Goal: Task Accomplishment & Management: Complete application form

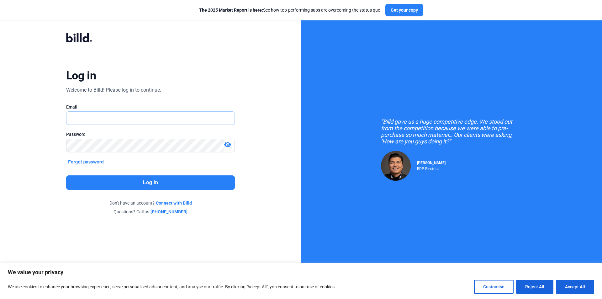
type input "[EMAIL_ADDRESS][DOMAIN_NAME]"
click at [192, 182] on button "Log in" at bounding box center [150, 182] width 169 height 14
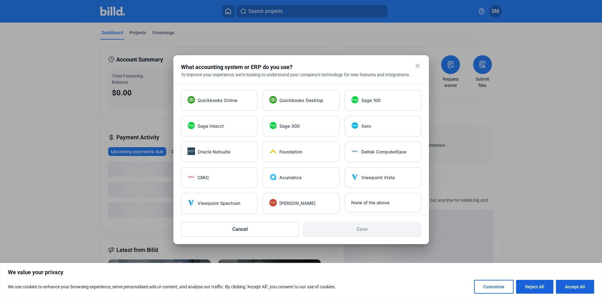
click at [420, 67] on mat-icon "close" at bounding box center [418, 66] width 8 height 8
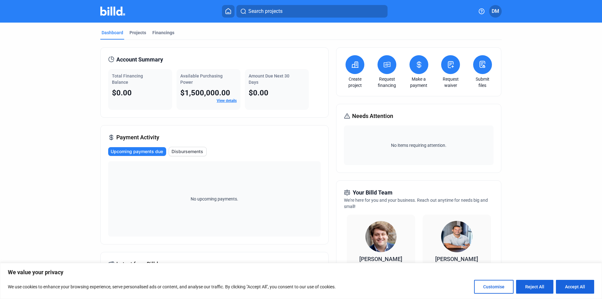
click at [451, 67] on icon at bounding box center [451, 64] width 5 height 6
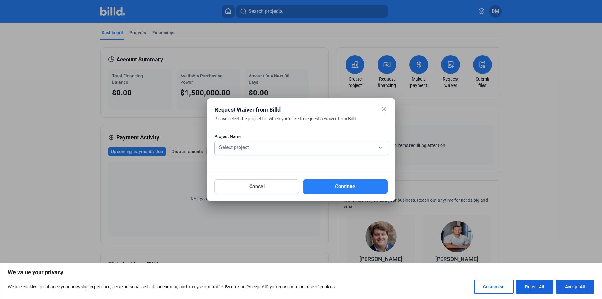
click at [224, 152] on div "Select project" at bounding box center [301, 148] width 167 height 14
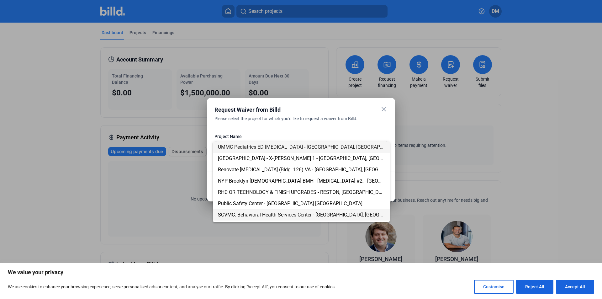
click at [248, 212] on span "SCVMC: Behavioral Health Services Center - [GEOGRAPHIC_DATA], [GEOGRAPHIC_DATA]" at bounding box center [315, 215] width 195 height 6
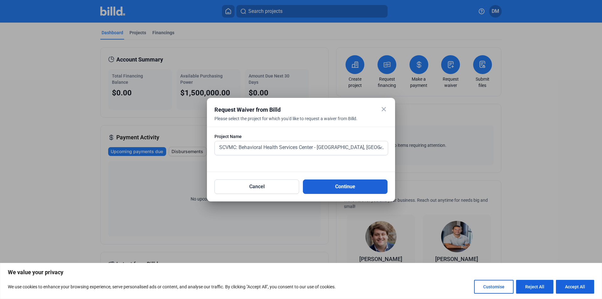
click at [338, 188] on button "Continue" at bounding box center [345, 186] width 85 height 14
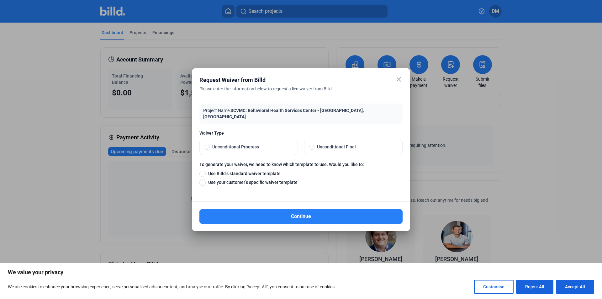
click at [208, 145] on span at bounding box center [207, 147] width 5 height 5
click at [208, 144] on input "Unconditional Progress" at bounding box center [207, 147] width 5 height 6
radio input "true"
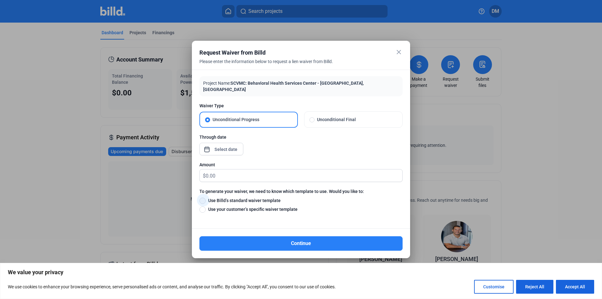
click at [203, 198] on span at bounding box center [203, 201] width 6 height 6
click at [203, 197] on input "Use Billd’s standard waiver template" at bounding box center [203, 200] width 6 height 7
radio input "true"
click at [226, 174] on input "text" at bounding box center [304, 175] width 197 height 12
type input "0"
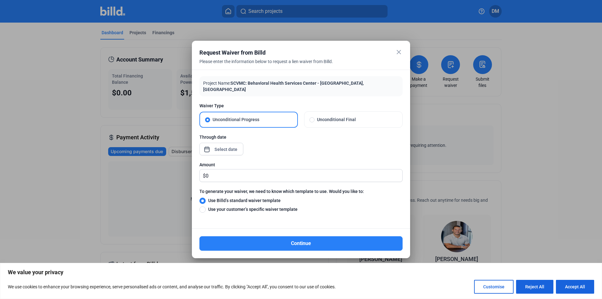
click at [347, 143] on div "Through date" at bounding box center [301, 148] width 203 height 28
click at [222, 145] on div "close Request Waiver from Billd Please enter the information below to request a…" at bounding box center [301, 149] width 602 height 299
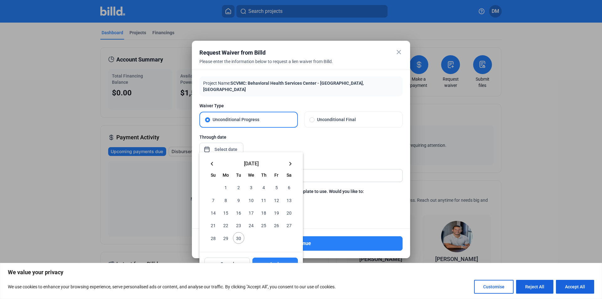
click at [241, 238] on span "30" at bounding box center [238, 237] width 11 height 11
click at [266, 259] on button "Apply" at bounding box center [275, 264] width 45 height 13
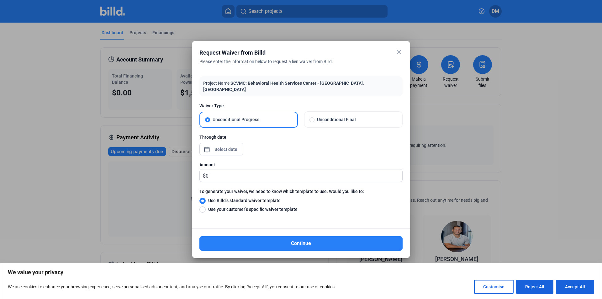
click at [295, 135] on div "Through date" at bounding box center [301, 137] width 203 height 6
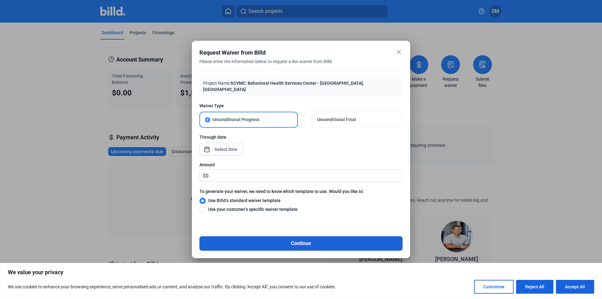
click at [281, 239] on button "Continue" at bounding box center [301, 243] width 203 height 14
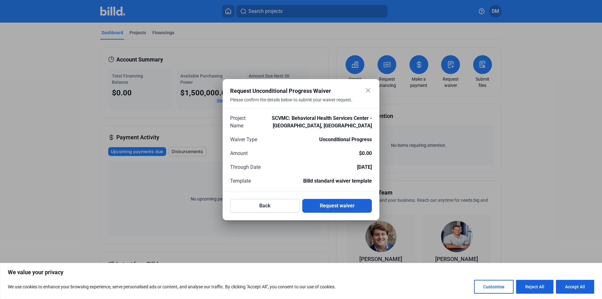
click at [337, 206] on button "Request waiver" at bounding box center [337, 206] width 70 height 14
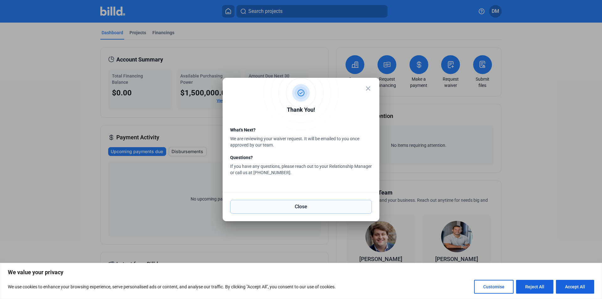
click at [335, 207] on button "Close" at bounding box center [301, 207] width 142 height 14
